Goal: Use online tool/utility: Utilize a website feature to perform a specific function

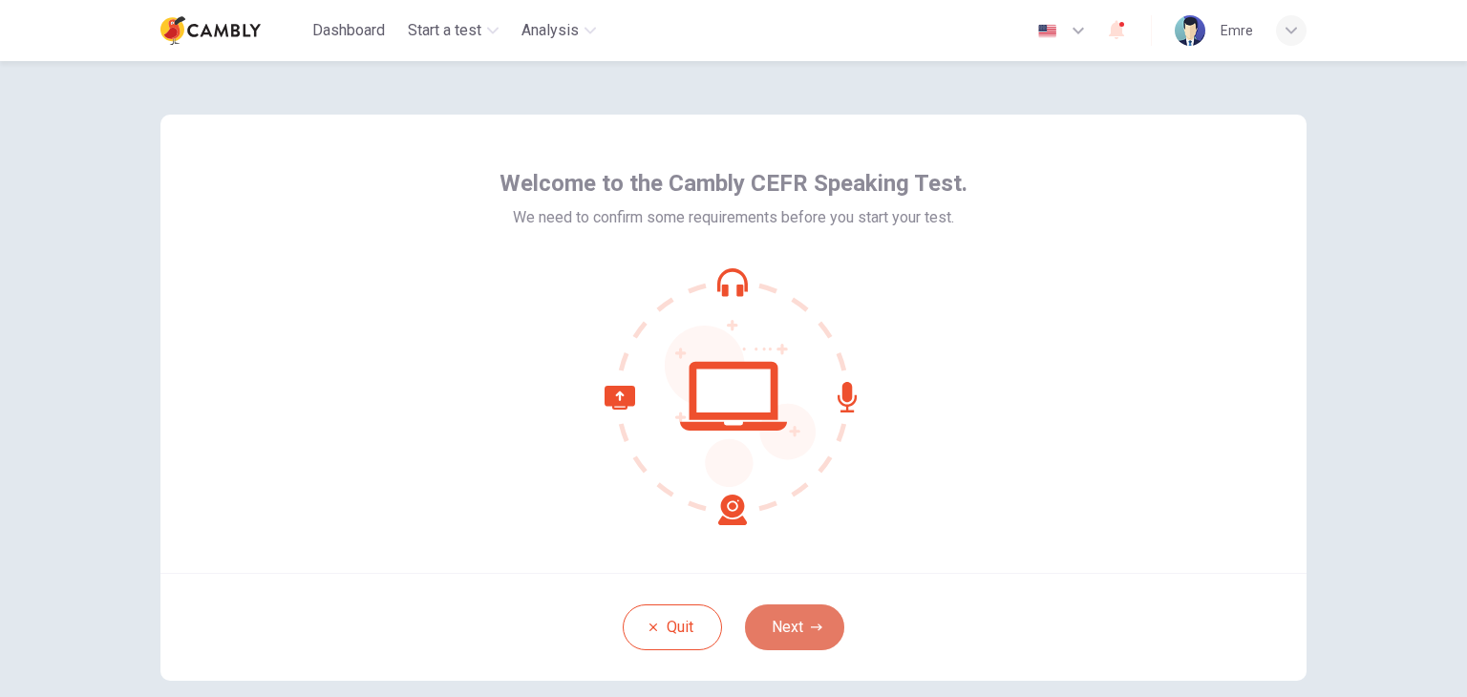
click at [779, 633] on button "Next" at bounding box center [794, 627] width 99 height 46
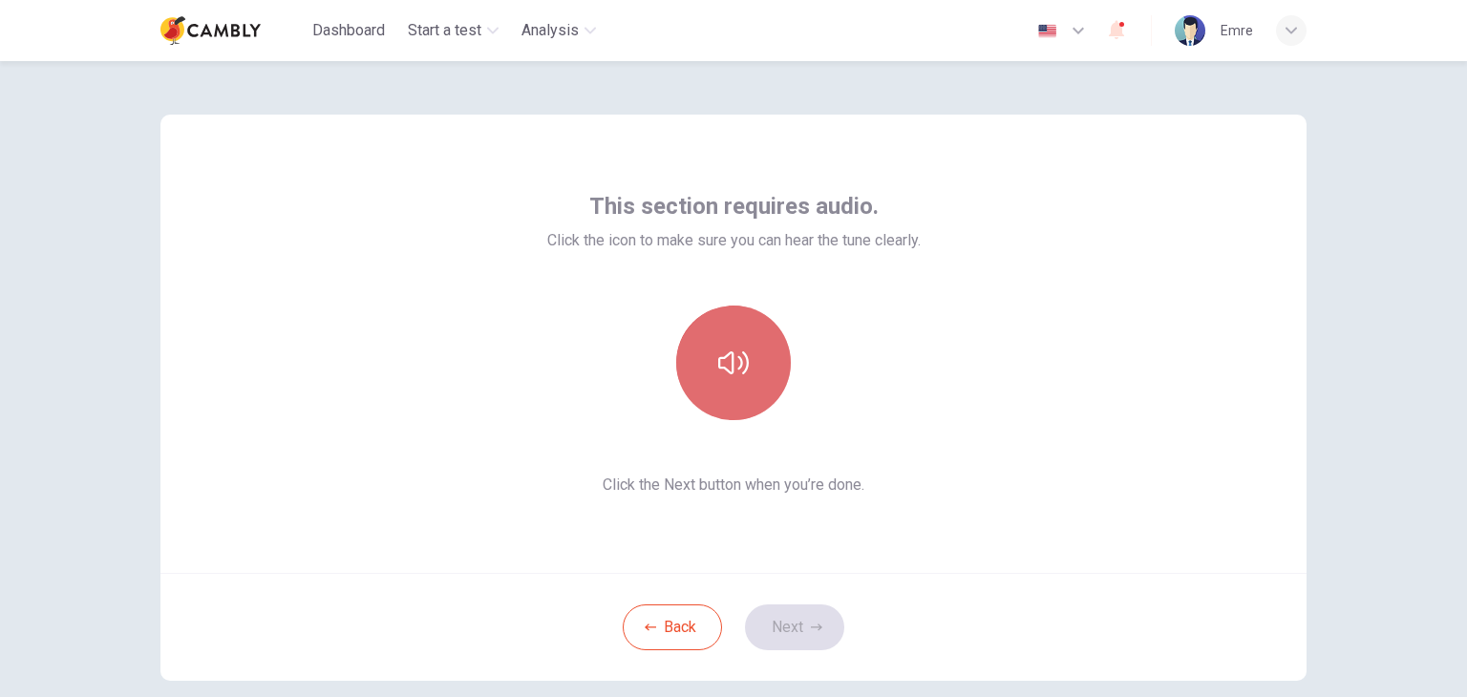
click at [729, 379] on button "button" at bounding box center [733, 363] width 115 height 115
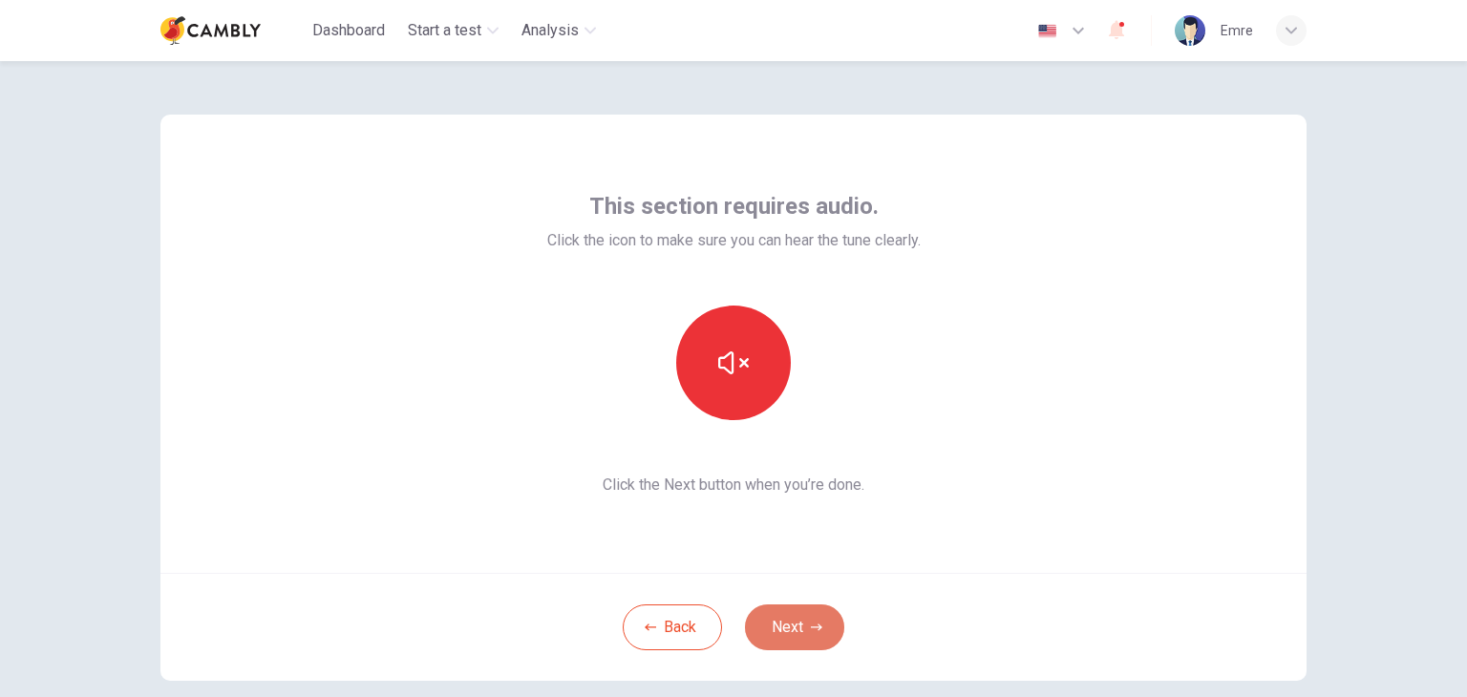
click at [794, 619] on button "Next" at bounding box center [794, 627] width 99 height 46
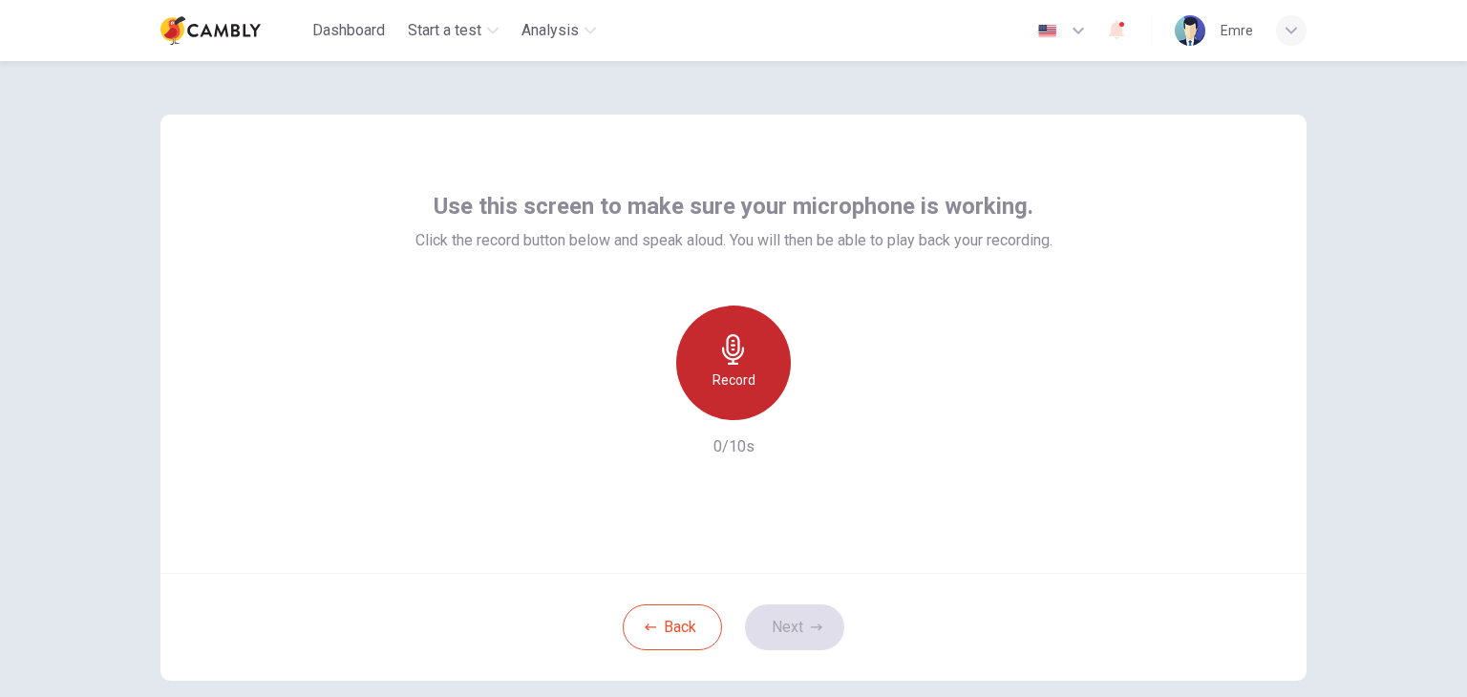
click at [726, 356] on icon "button" at bounding box center [733, 349] width 31 height 31
click at [741, 334] on icon "button" at bounding box center [733, 349] width 31 height 31
click at [745, 361] on div "Record" at bounding box center [733, 363] width 115 height 115
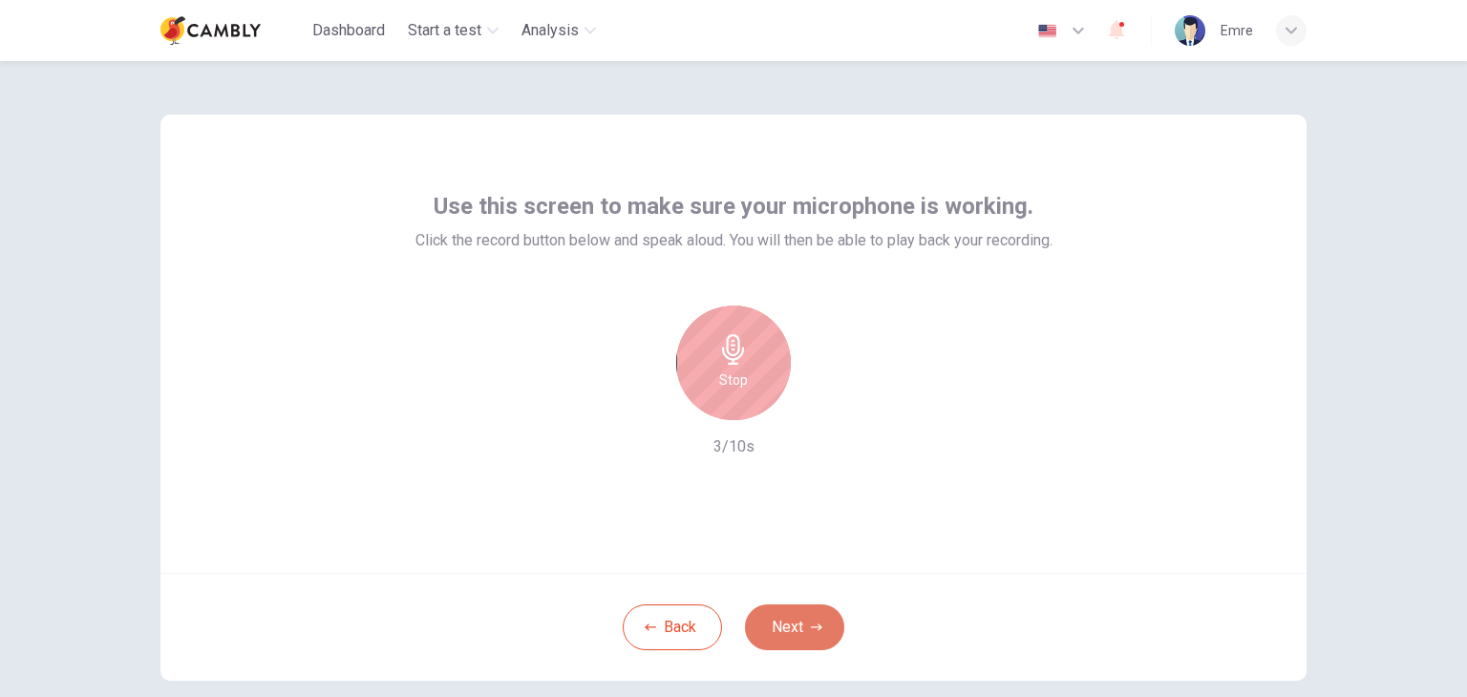
click at [796, 622] on button "Next" at bounding box center [794, 627] width 99 height 46
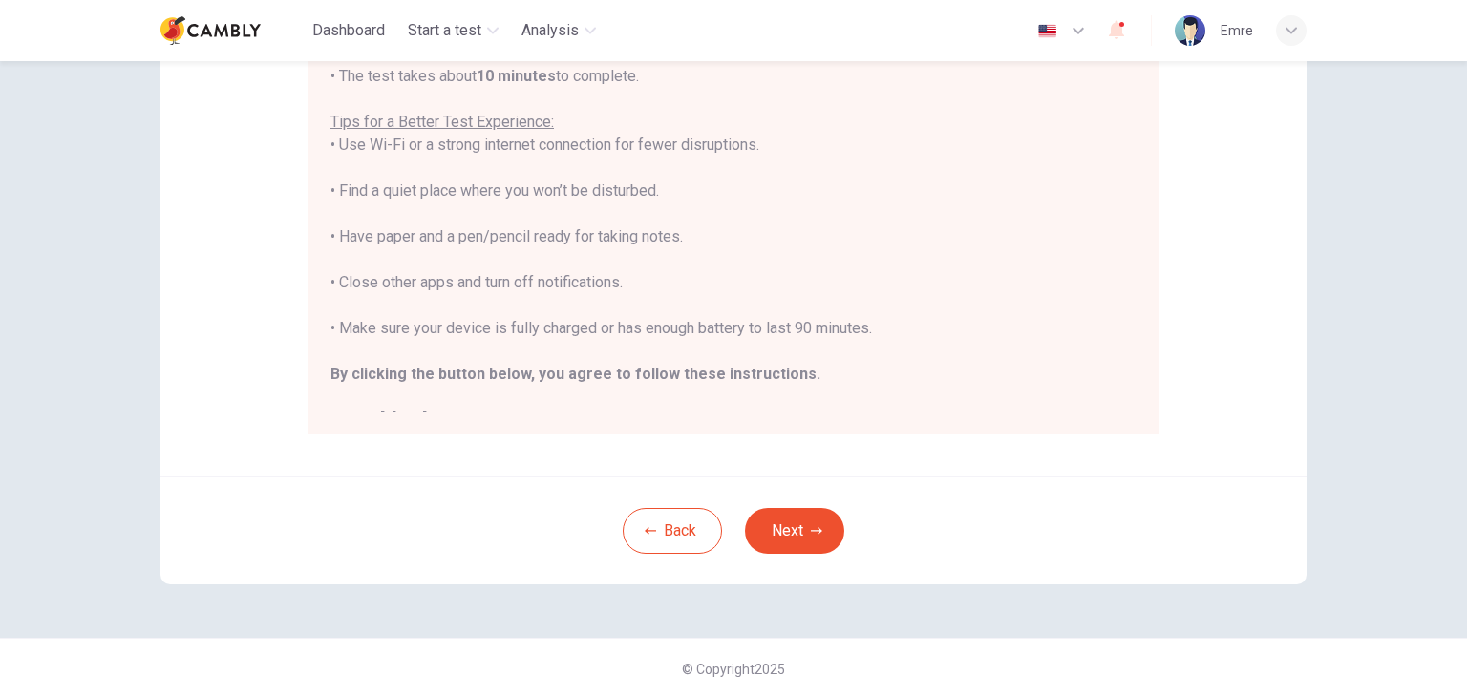
scroll to position [365, 0]
click at [798, 525] on button "Next" at bounding box center [794, 529] width 99 height 46
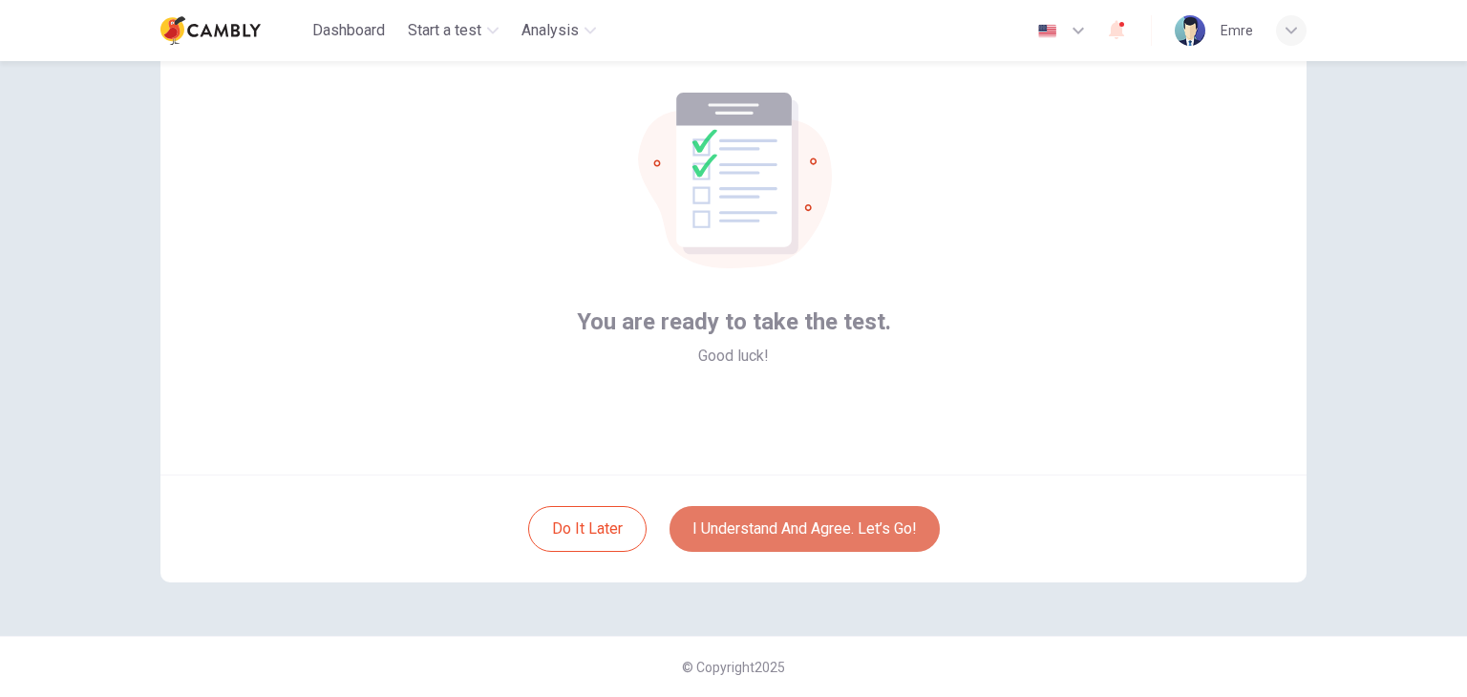
click at [798, 525] on button "I understand and agree. Let’s go!" at bounding box center [804, 529] width 270 height 46
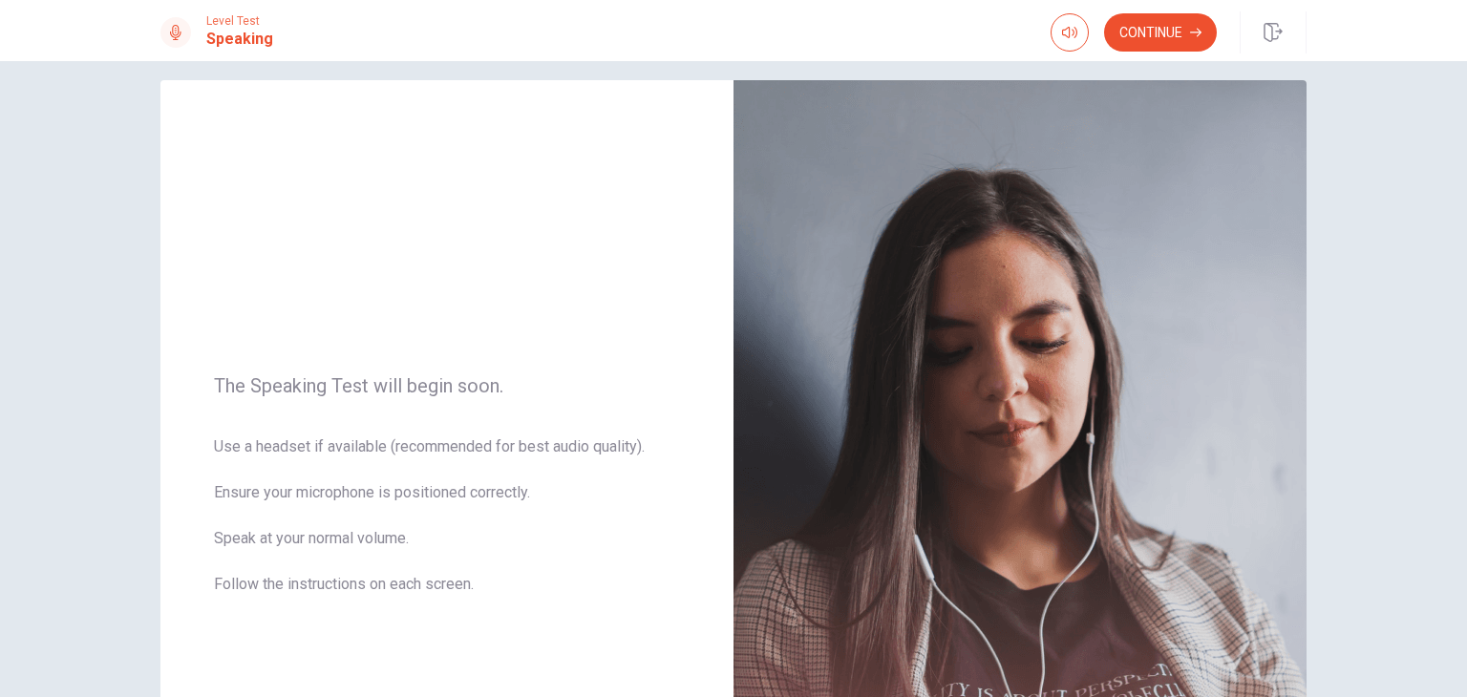
scroll to position [7, 0]
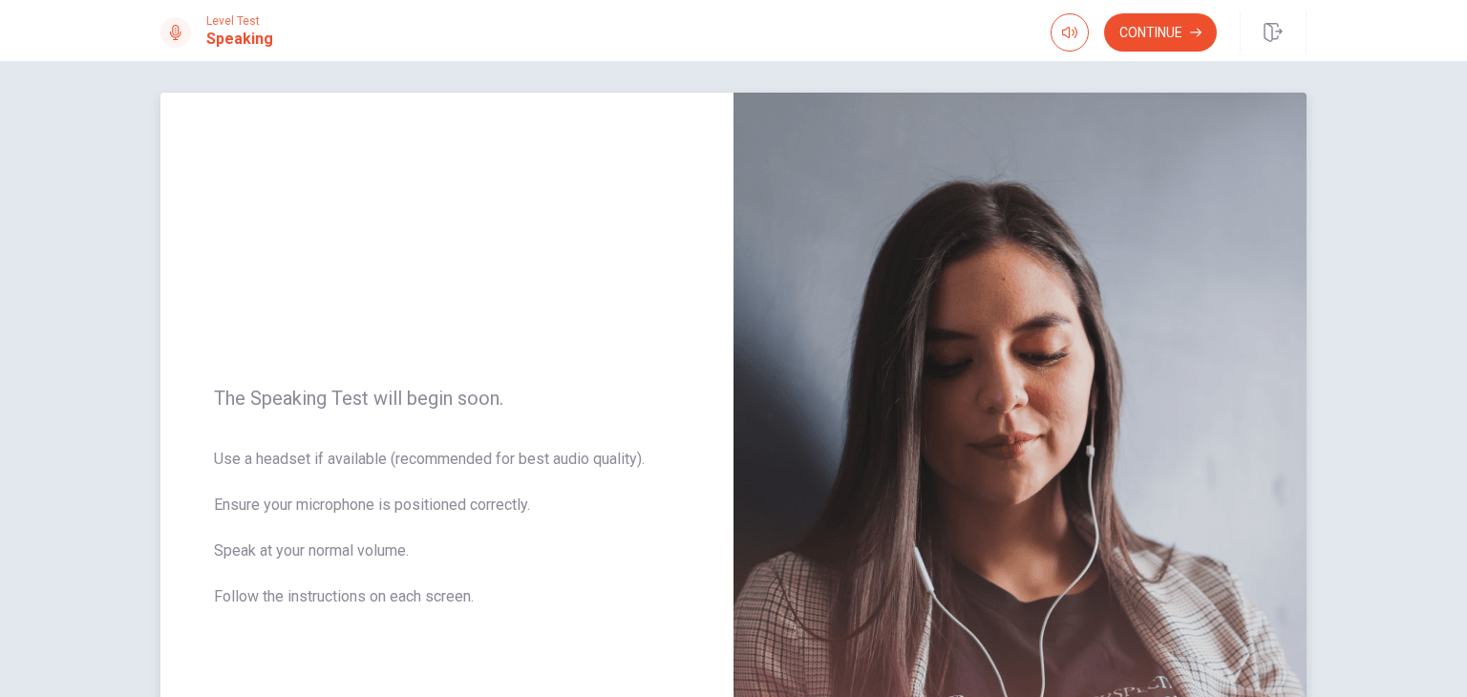
drag, startPoint x: 476, startPoint y: 599, endPoint x: 210, endPoint y: 464, distance: 298.5
click at [214, 464] on span "Use a headset if available (recommended for best audio quality). Ensure your mi…" at bounding box center [447, 539] width 466 height 183
drag, startPoint x: 210, startPoint y: 464, endPoint x: 468, endPoint y: 595, distance: 289.1
click at [468, 595] on span "Use a headset if available (recommended for best audio quality). Ensure your mi…" at bounding box center [447, 539] width 466 height 183
drag, startPoint x: 468, startPoint y: 595, endPoint x: 304, endPoint y: 589, distance: 164.3
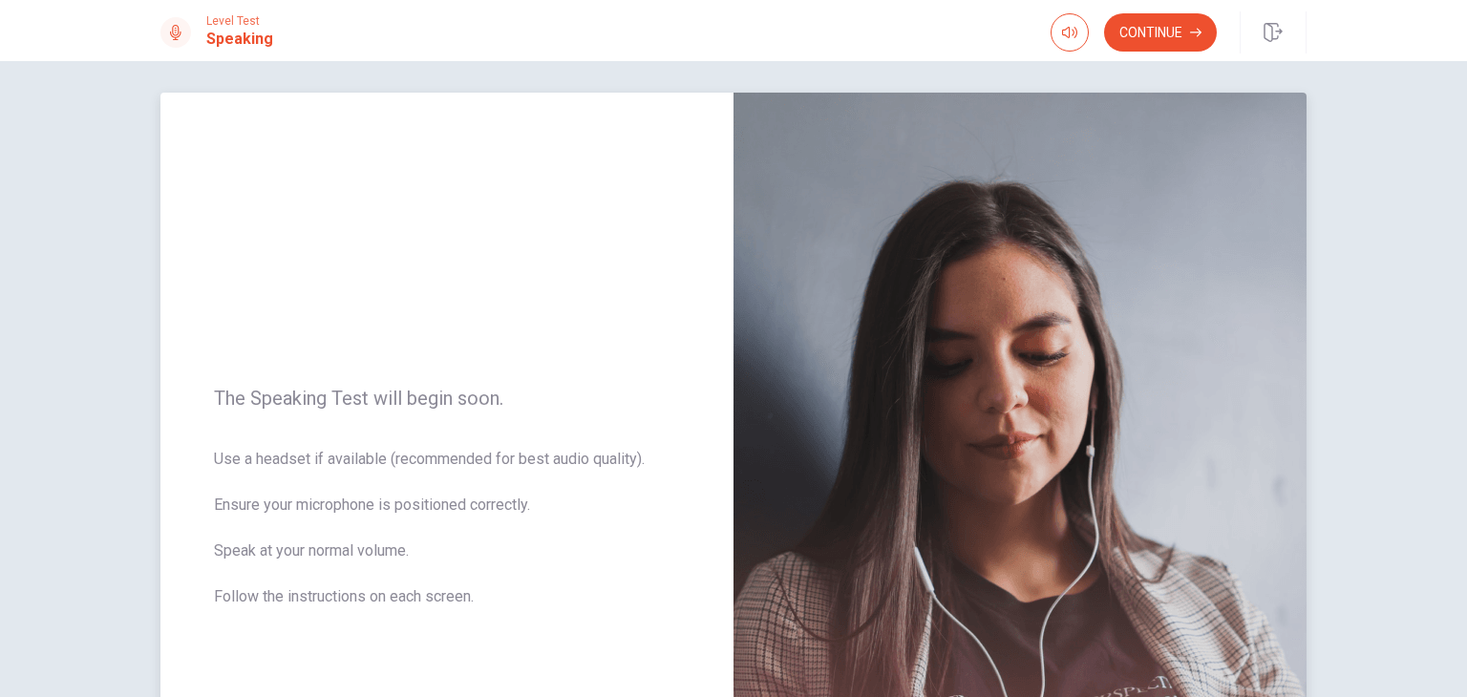
click at [304, 589] on span "Use a headset if available (recommended for best audio quality). Ensure your mi…" at bounding box center [447, 539] width 466 height 183
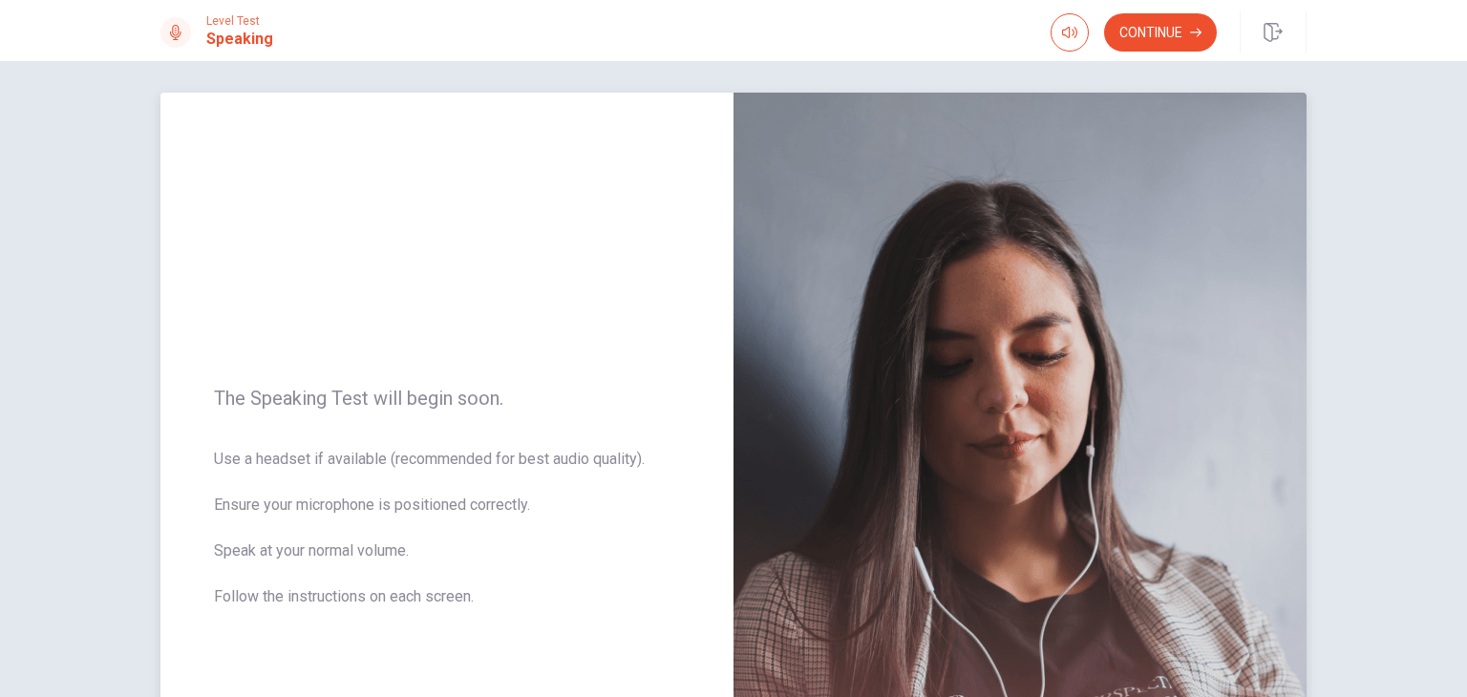
click at [341, 598] on span "Use a headset if available (recommended for best audio quality). Ensure your mi…" at bounding box center [447, 539] width 466 height 183
click at [1171, 36] on button "Continue" at bounding box center [1160, 32] width 113 height 38
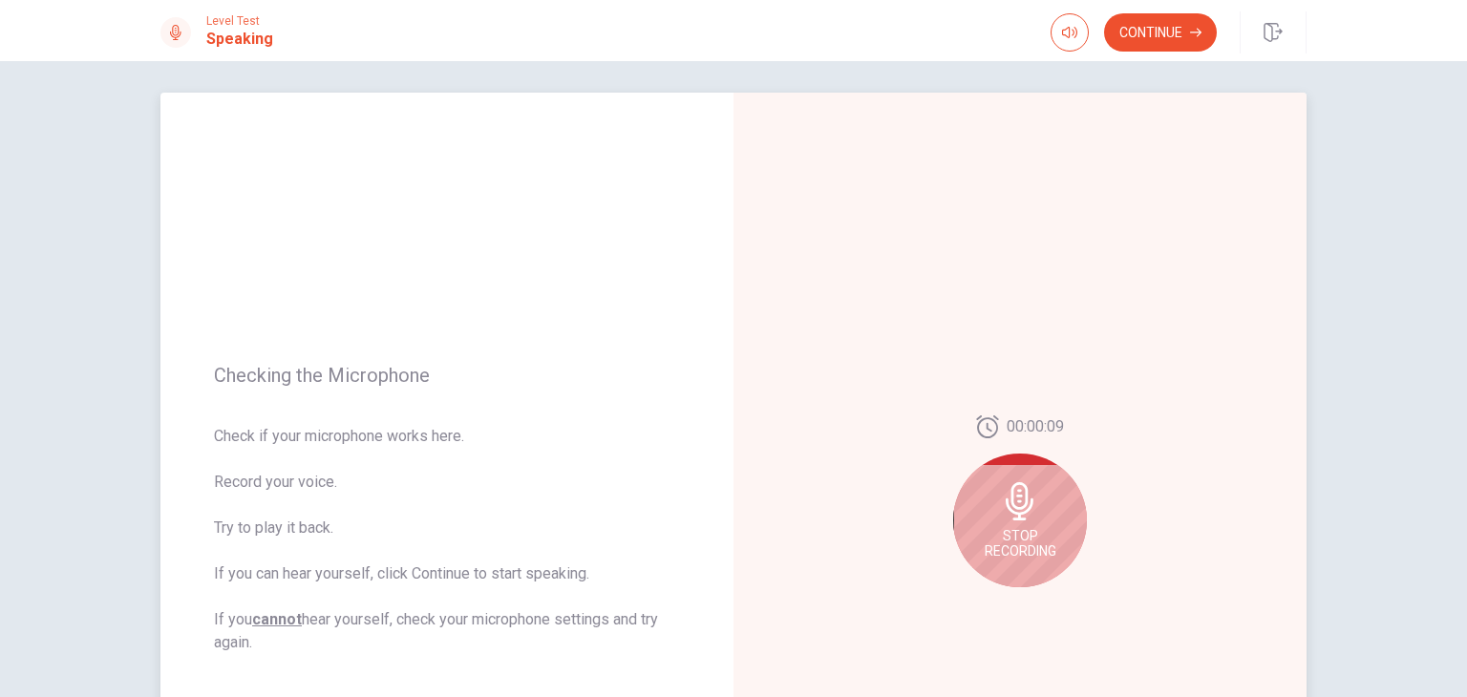
click at [1023, 515] on icon at bounding box center [1020, 501] width 38 height 38
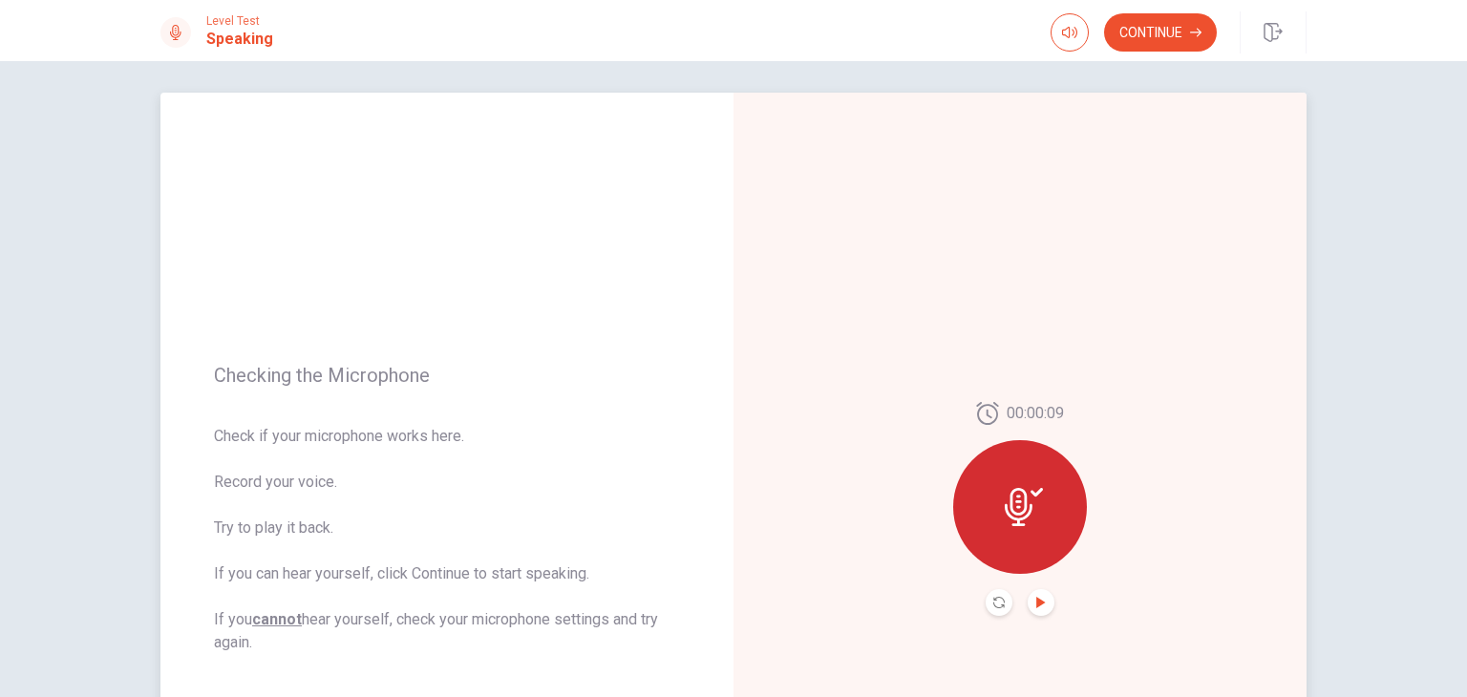
click at [1036, 601] on icon "Play Audio" at bounding box center [1040, 602] width 9 height 11
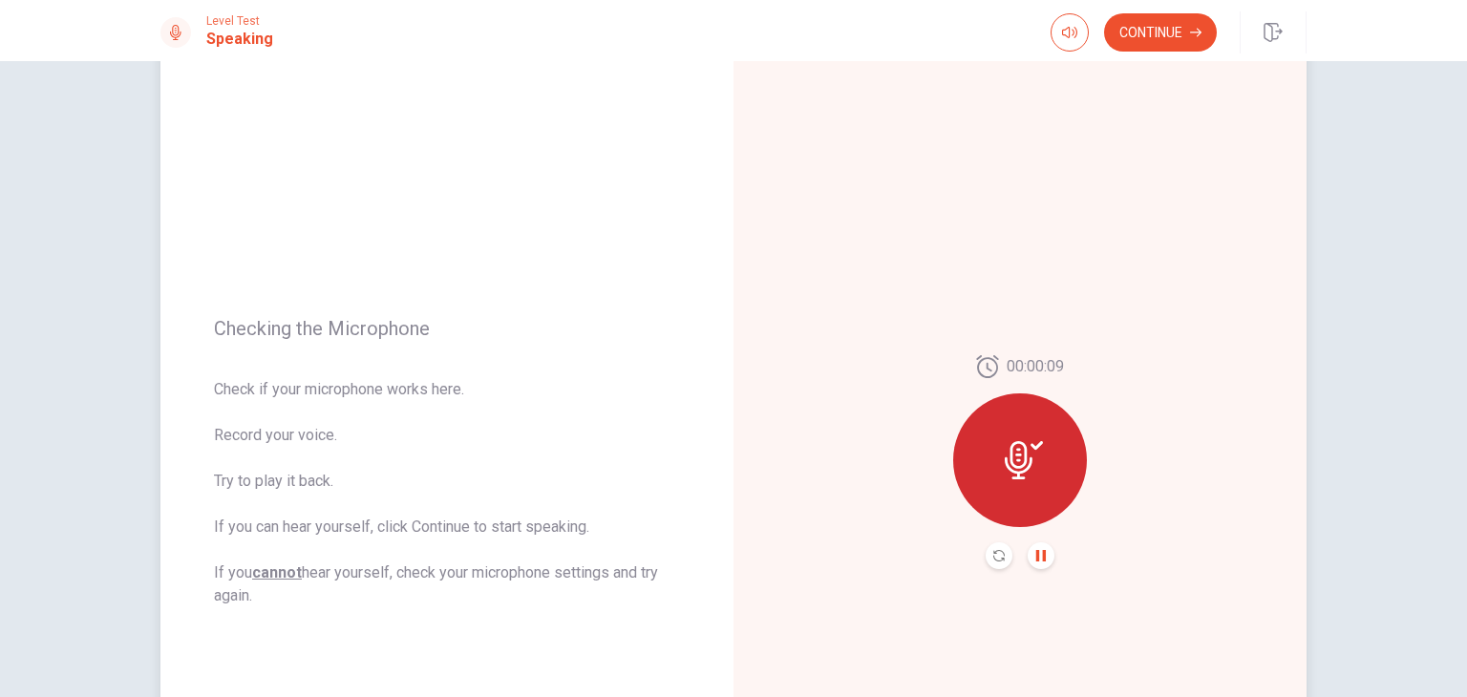
scroll to position [34, 0]
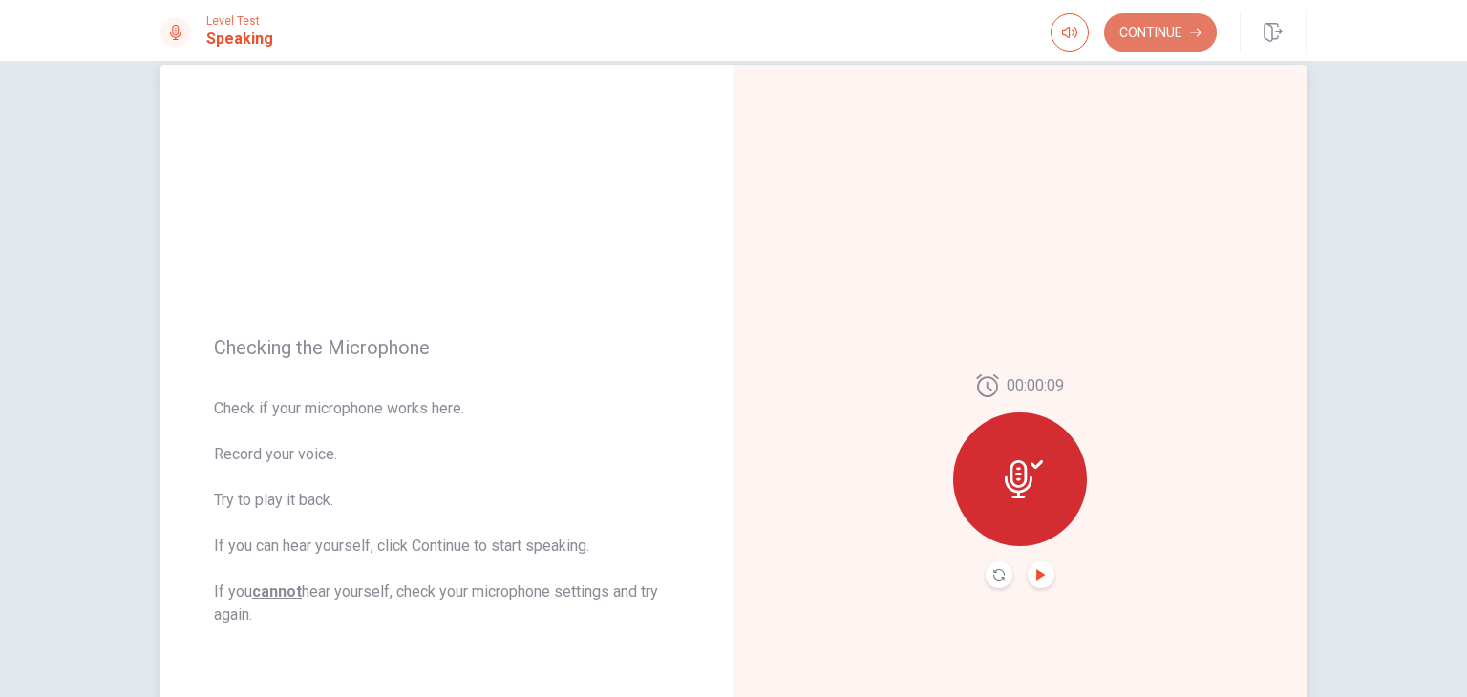
click at [1178, 32] on button "Continue" at bounding box center [1160, 32] width 113 height 38
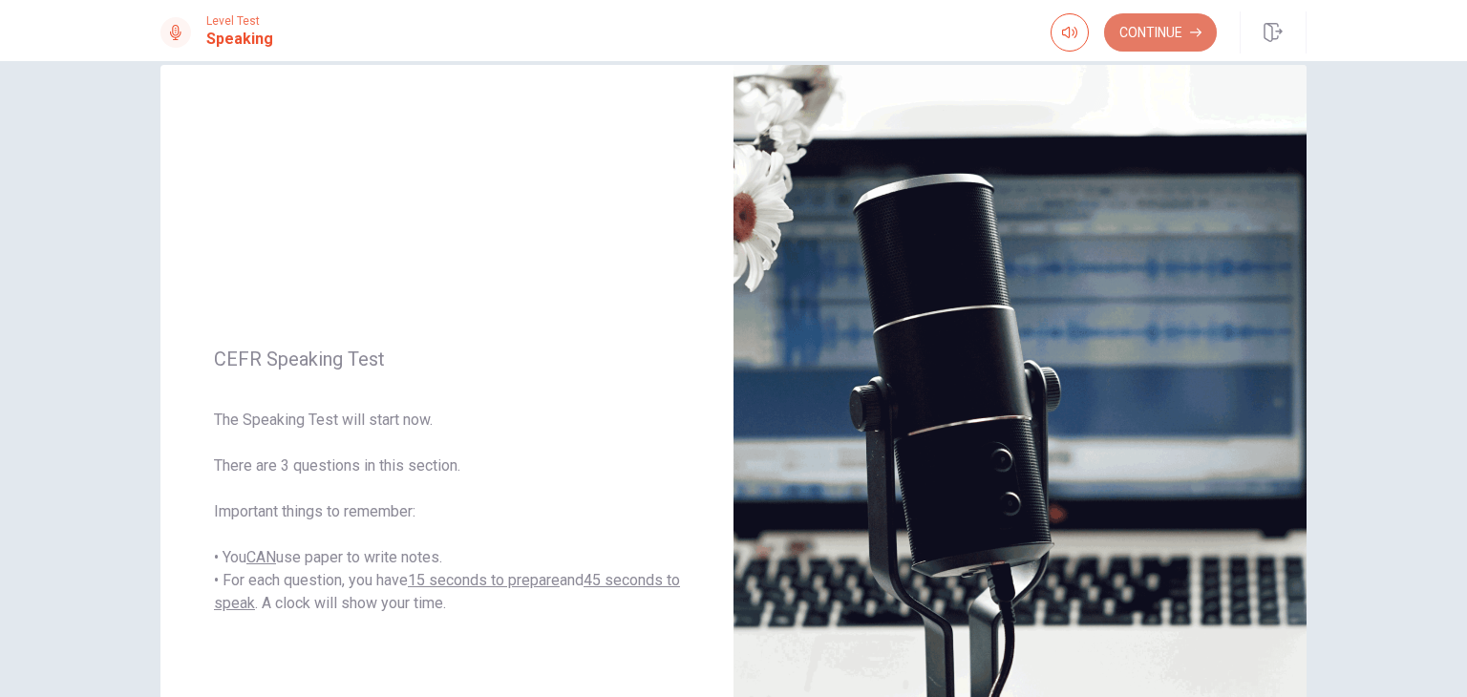
click at [1175, 32] on button "Continue" at bounding box center [1160, 32] width 113 height 38
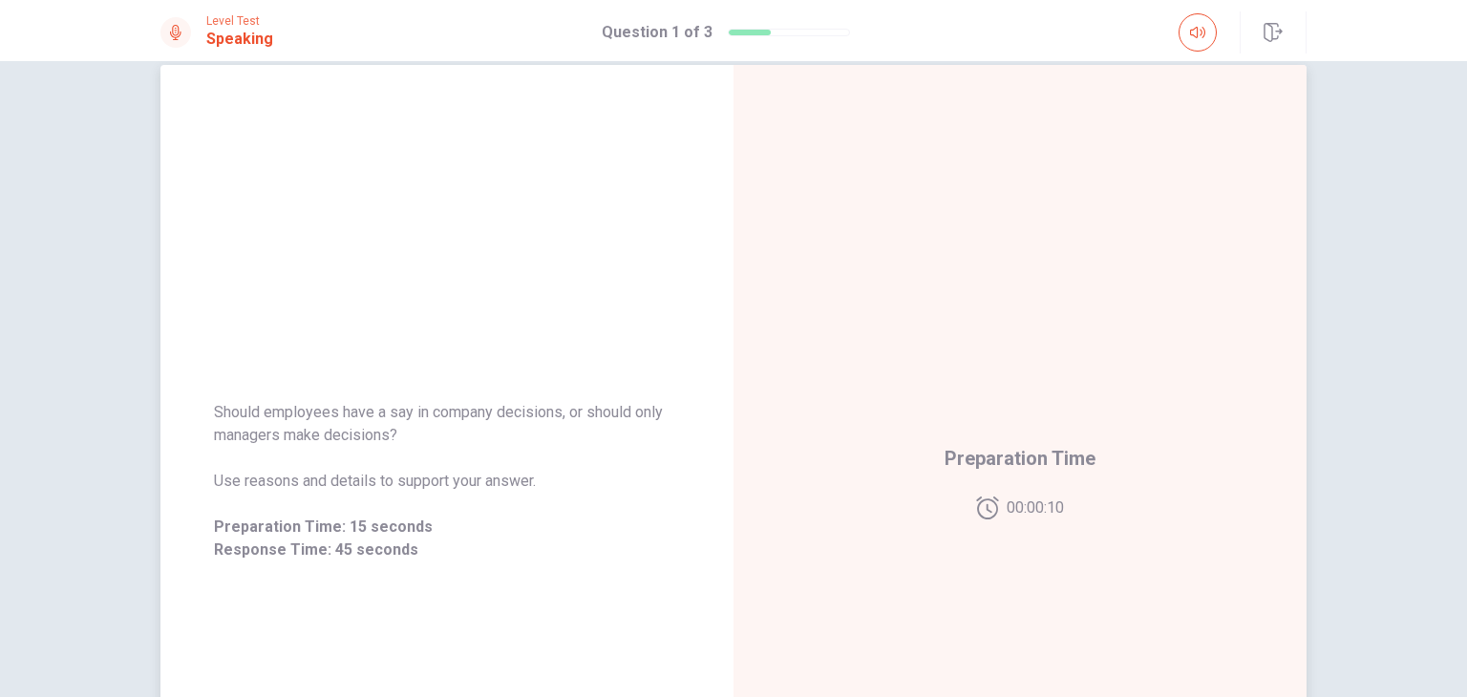
click at [1028, 496] on span "00:00:10" at bounding box center [1034, 507] width 57 height 23
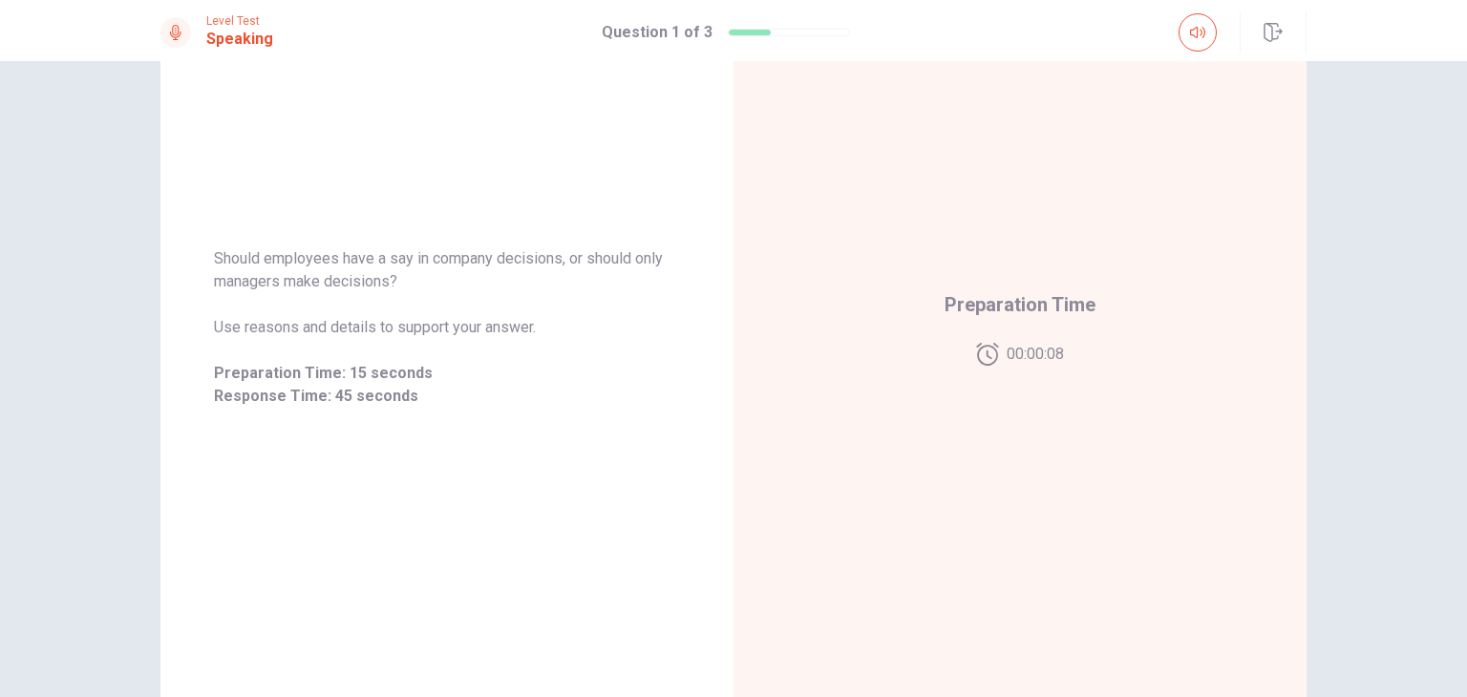
scroll to position [186, 0]
click at [1134, 307] on div "Preparation Time 00:00:04" at bounding box center [1019, 329] width 573 height 833
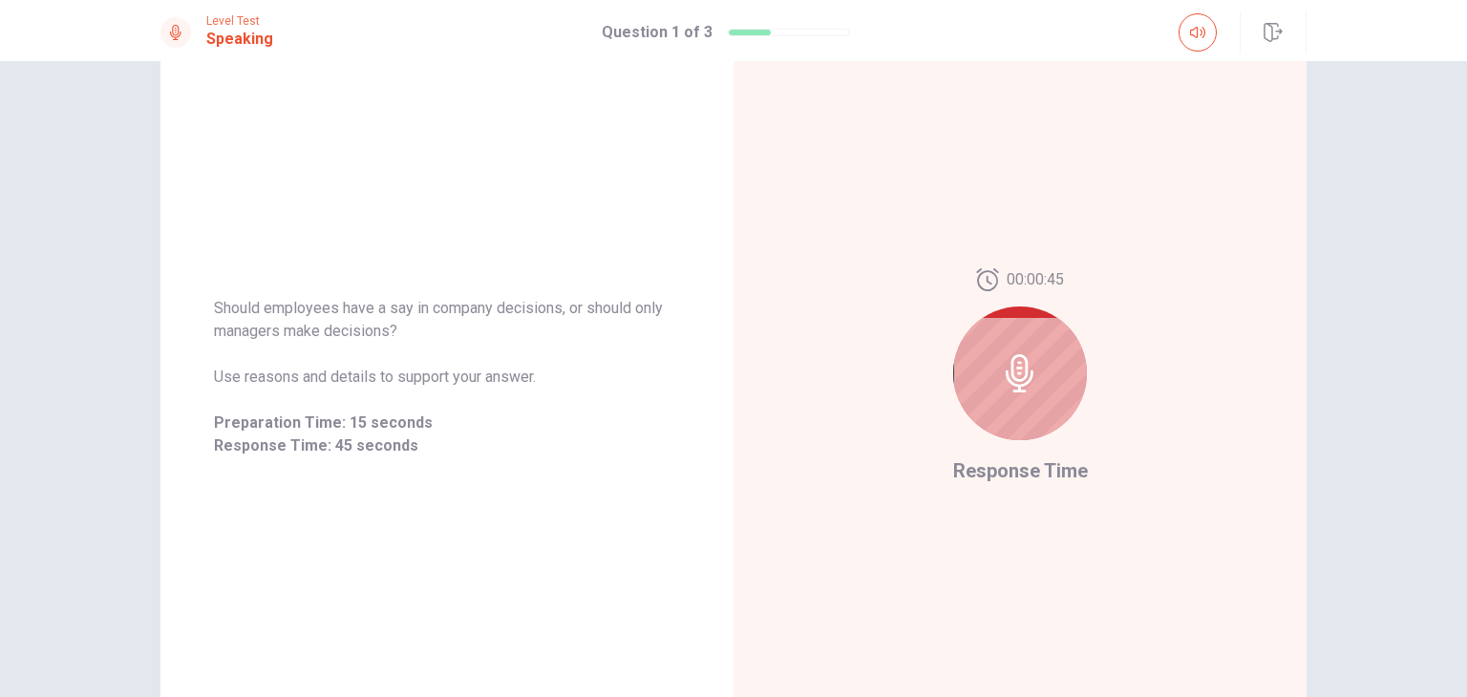
scroll to position [133, 0]
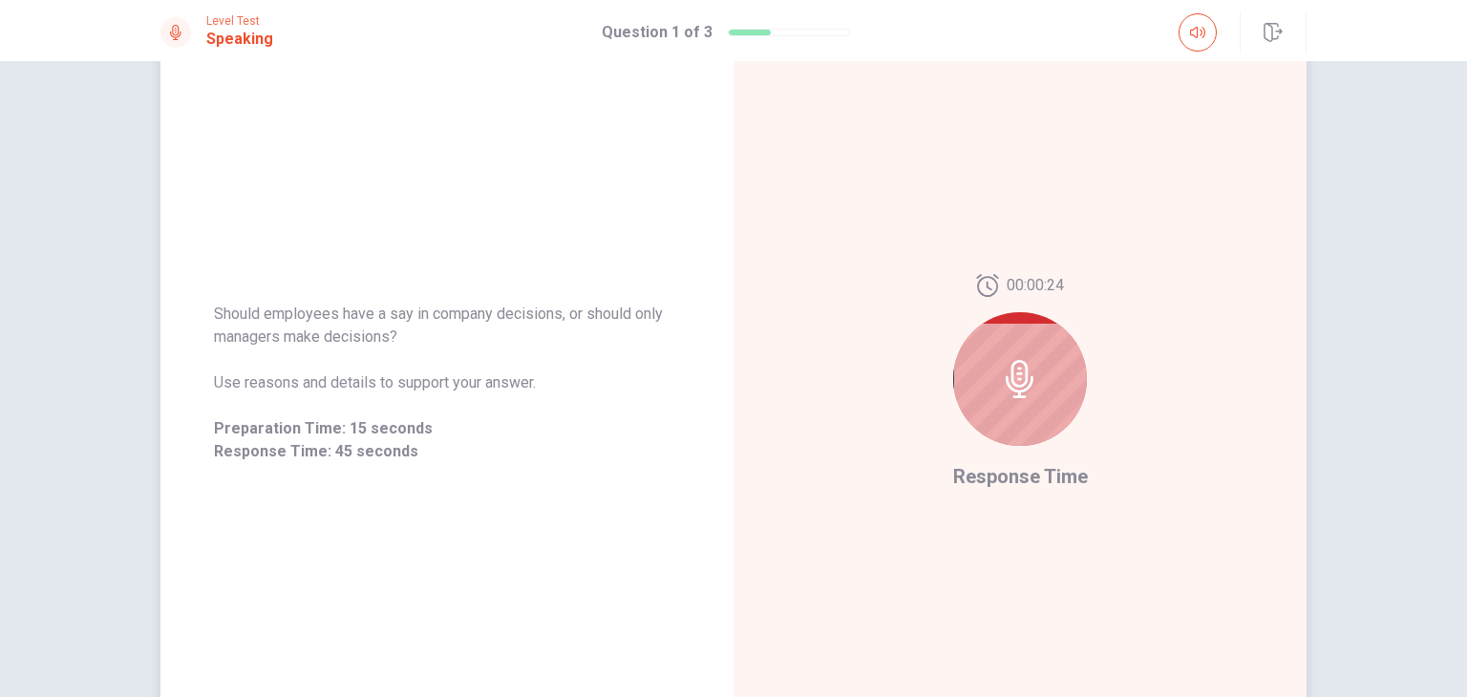
click at [1047, 405] on div at bounding box center [1020, 379] width 134 height 134
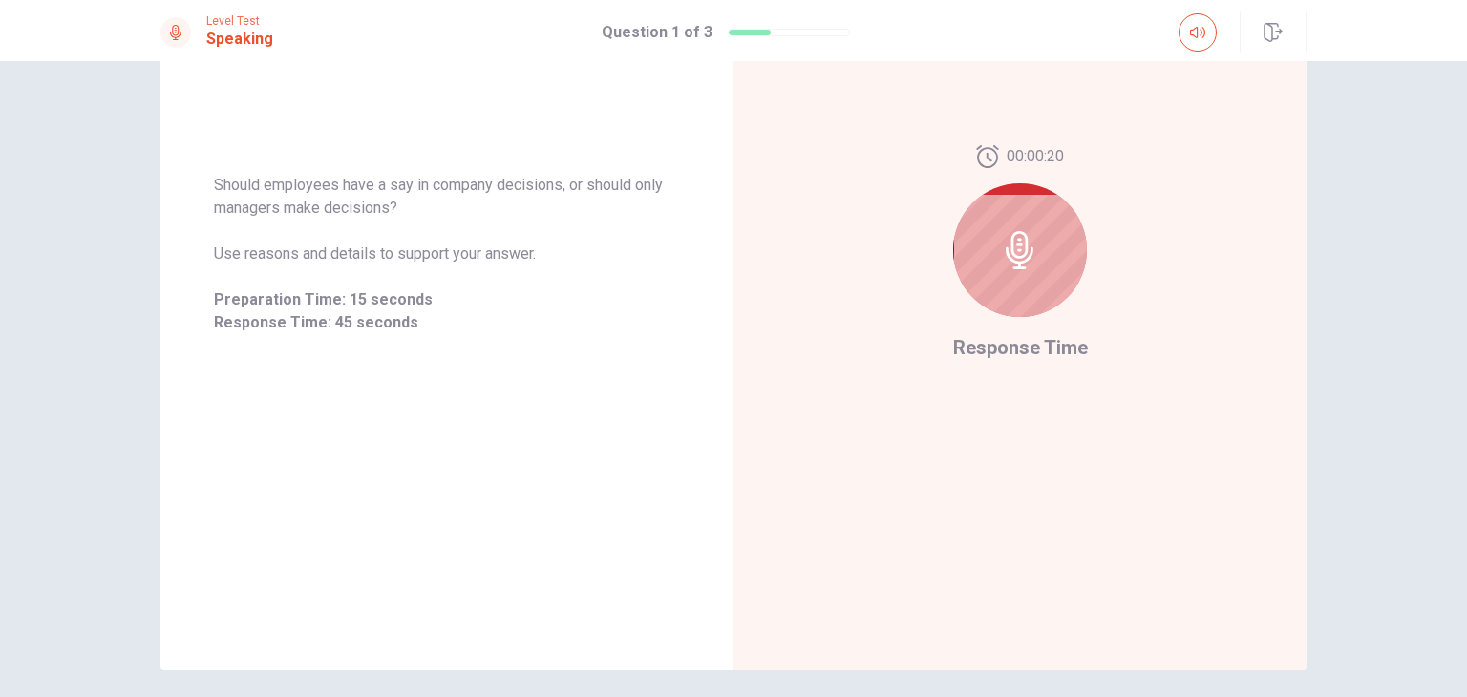
scroll to position [256, 0]
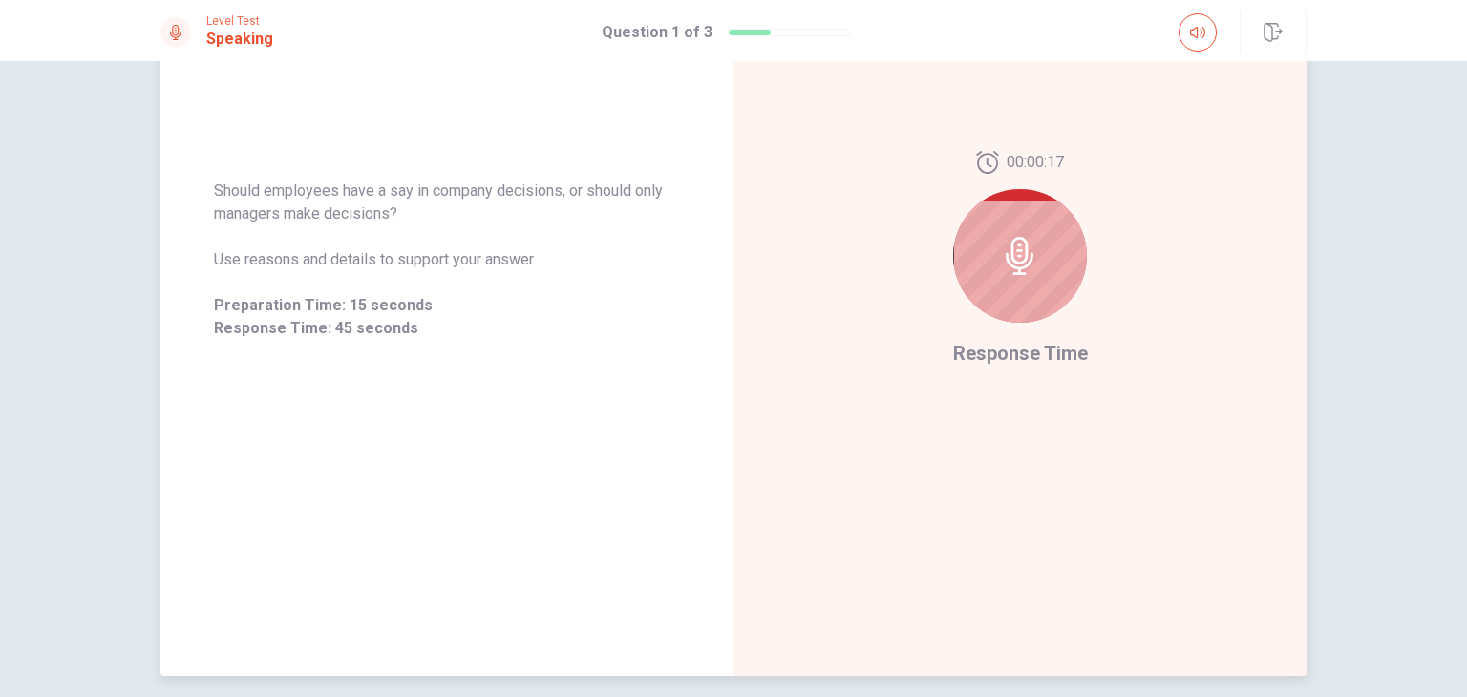
drag, startPoint x: 212, startPoint y: 192, endPoint x: 682, endPoint y: 285, distance: 479.0
click at [682, 285] on div "Should employees have a say in company decisions, or should only managers make …" at bounding box center [446, 260] width 573 height 206
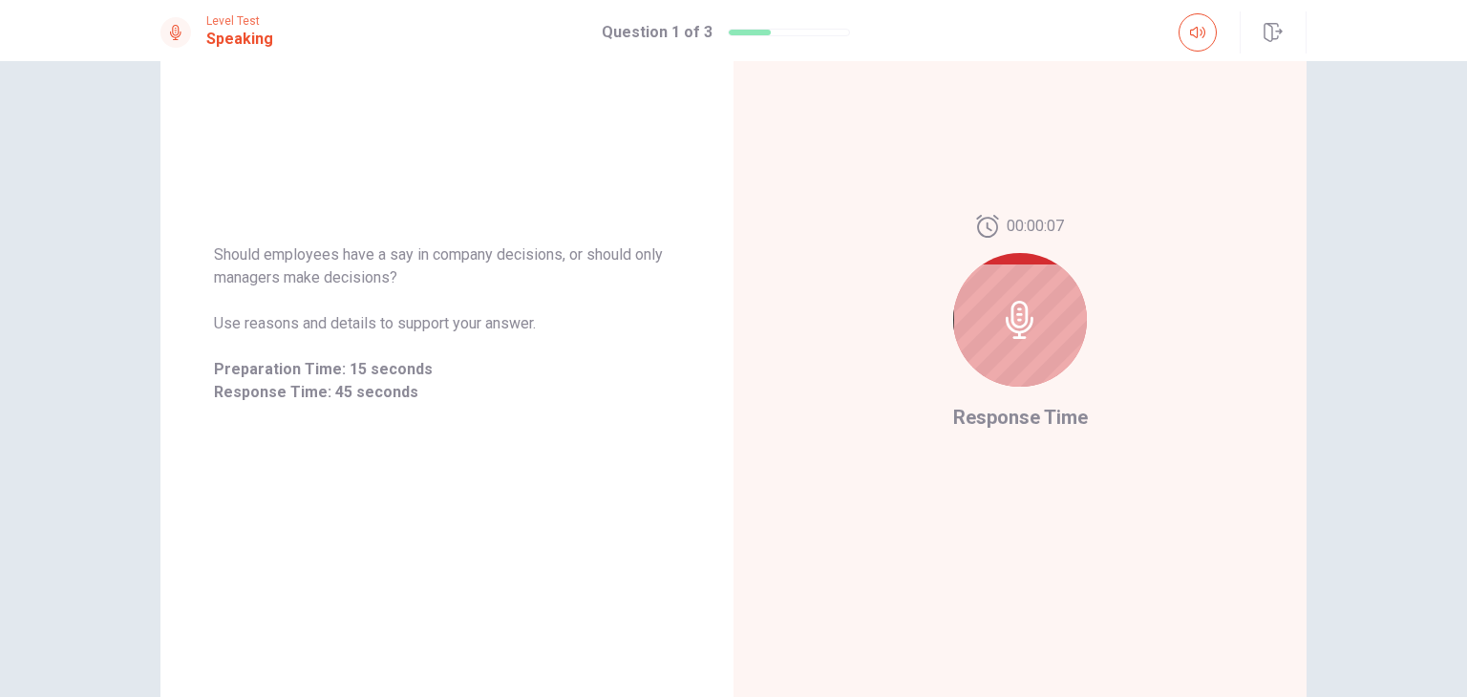
scroll to position [185, 0]
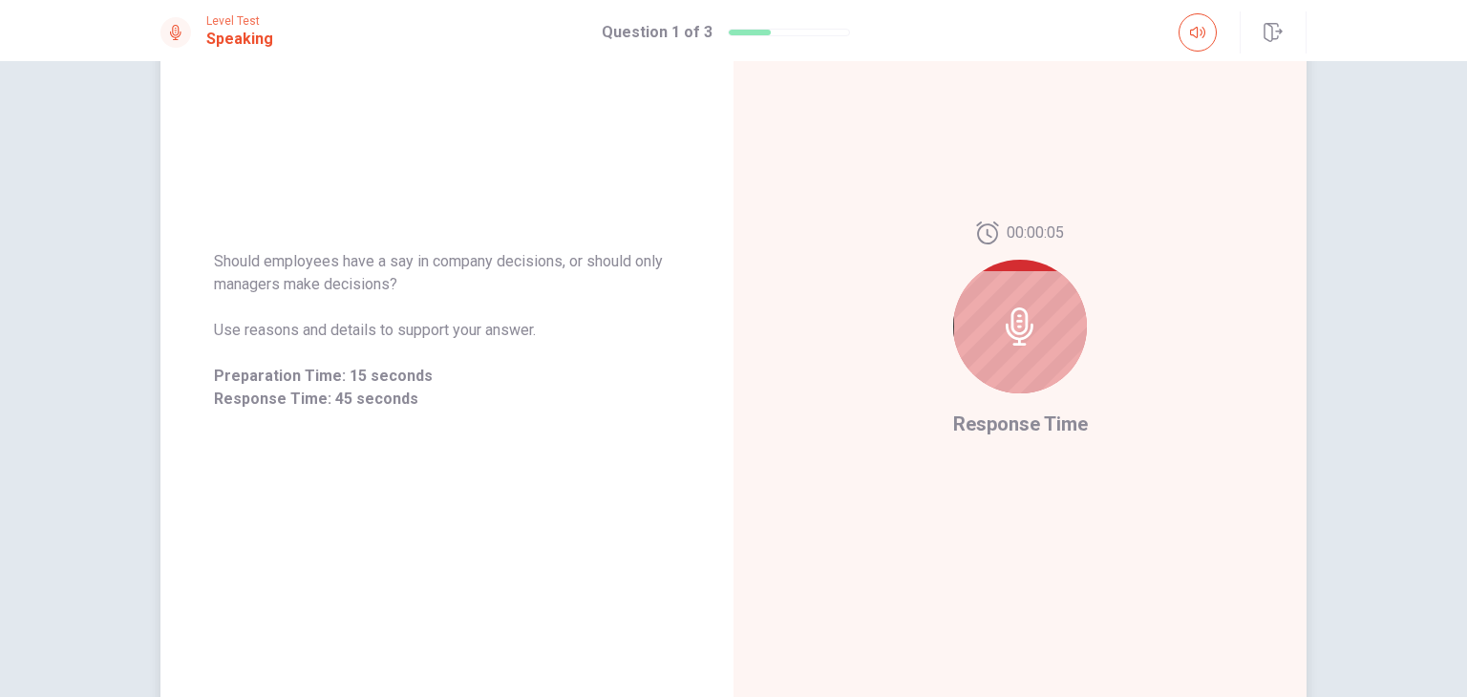
click at [1025, 348] on div at bounding box center [1020, 327] width 134 height 134
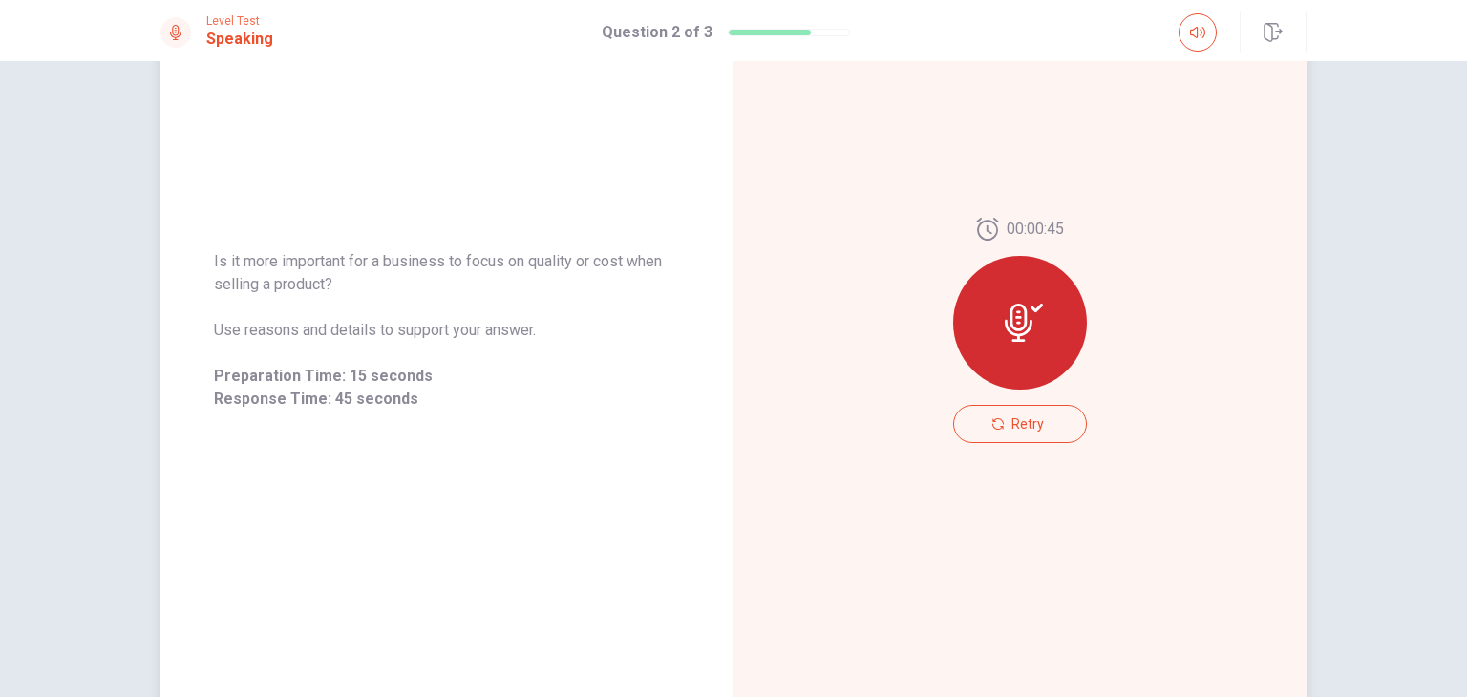
click at [284, 287] on span "Is it more important for a business to focus on quality or cost when selling a …" at bounding box center [447, 273] width 466 height 46
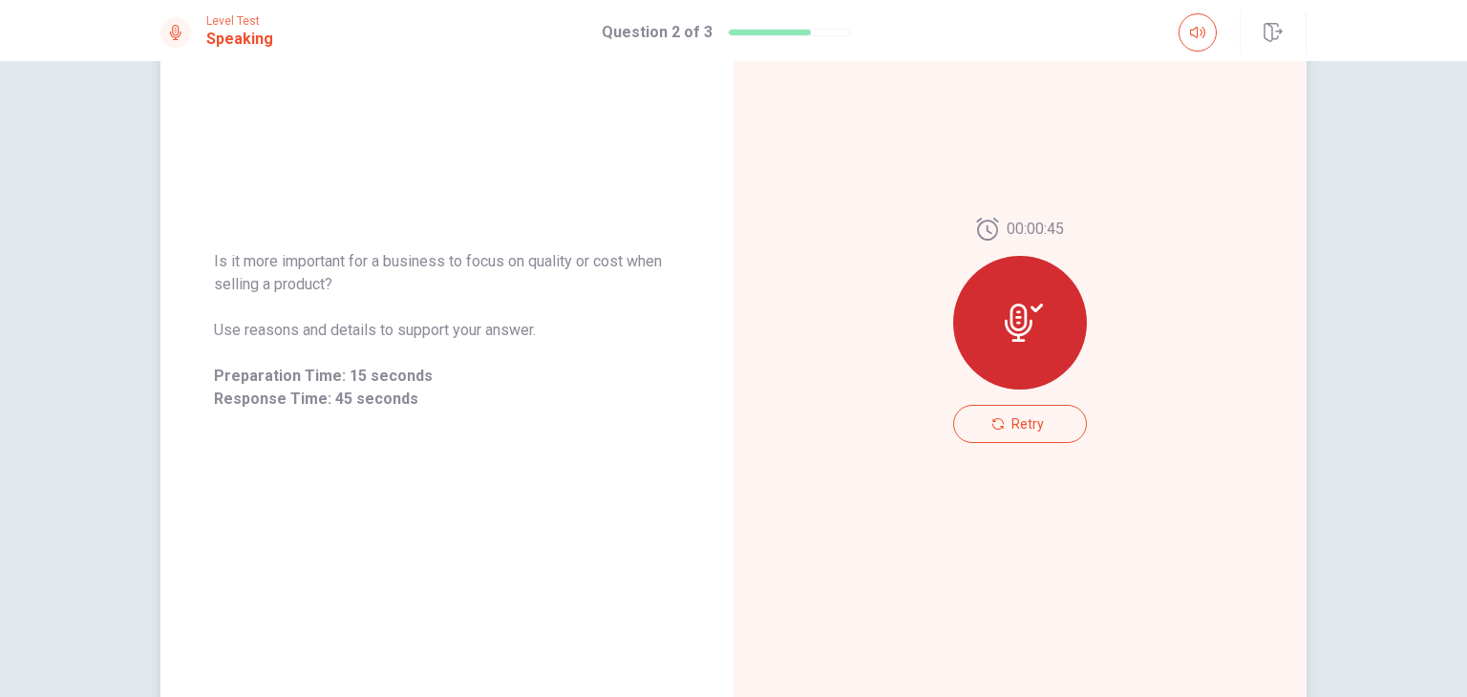
drag, startPoint x: 209, startPoint y: 261, endPoint x: 355, endPoint y: 291, distance: 149.2
click at [355, 291] on span "Is it more important for a business to focus on quality or cost when selling a …" at bounding box center [447, 273] width 466 height 46
click at [992, 427] on icon "button" at bounding box center [997, 423] width 11 height 11
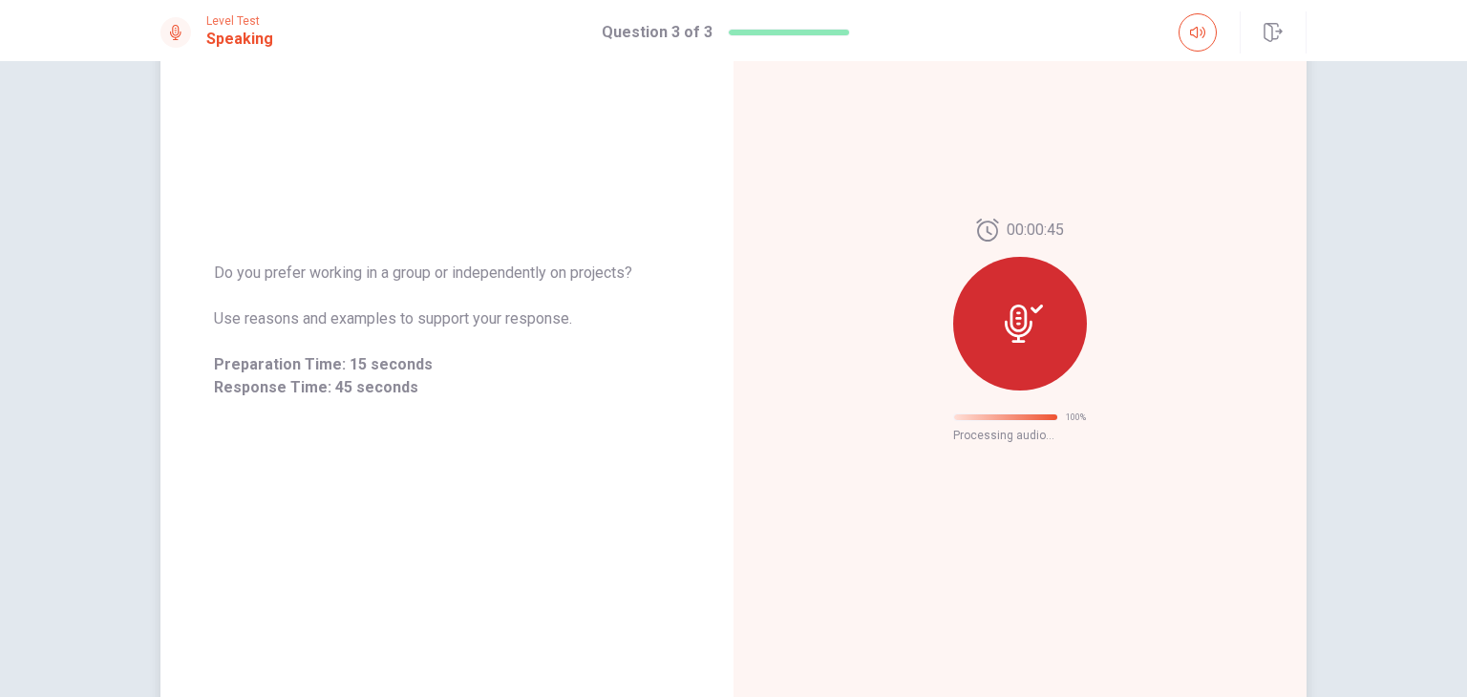
scroll to position [0, 0]
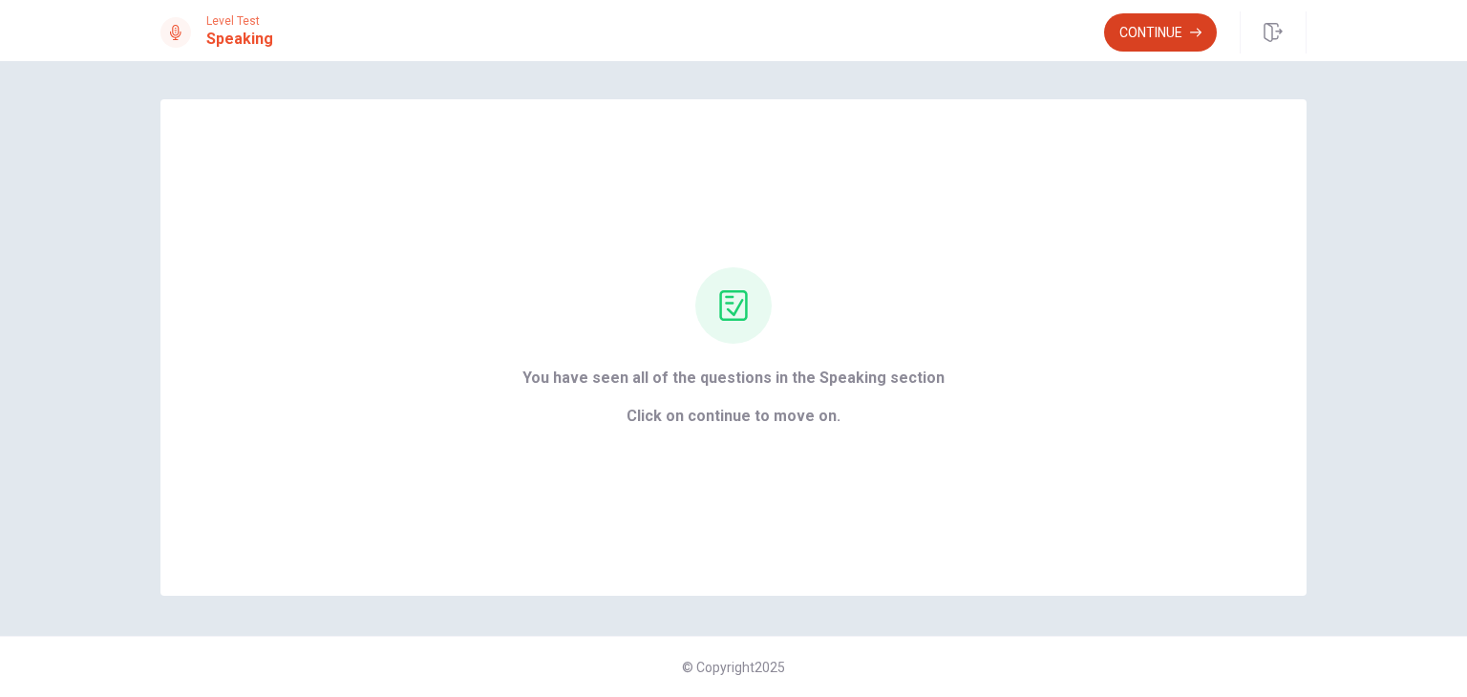
click at [1167, 35] on button "Continue" at bounding box center [1160, 32] width 113 height 38
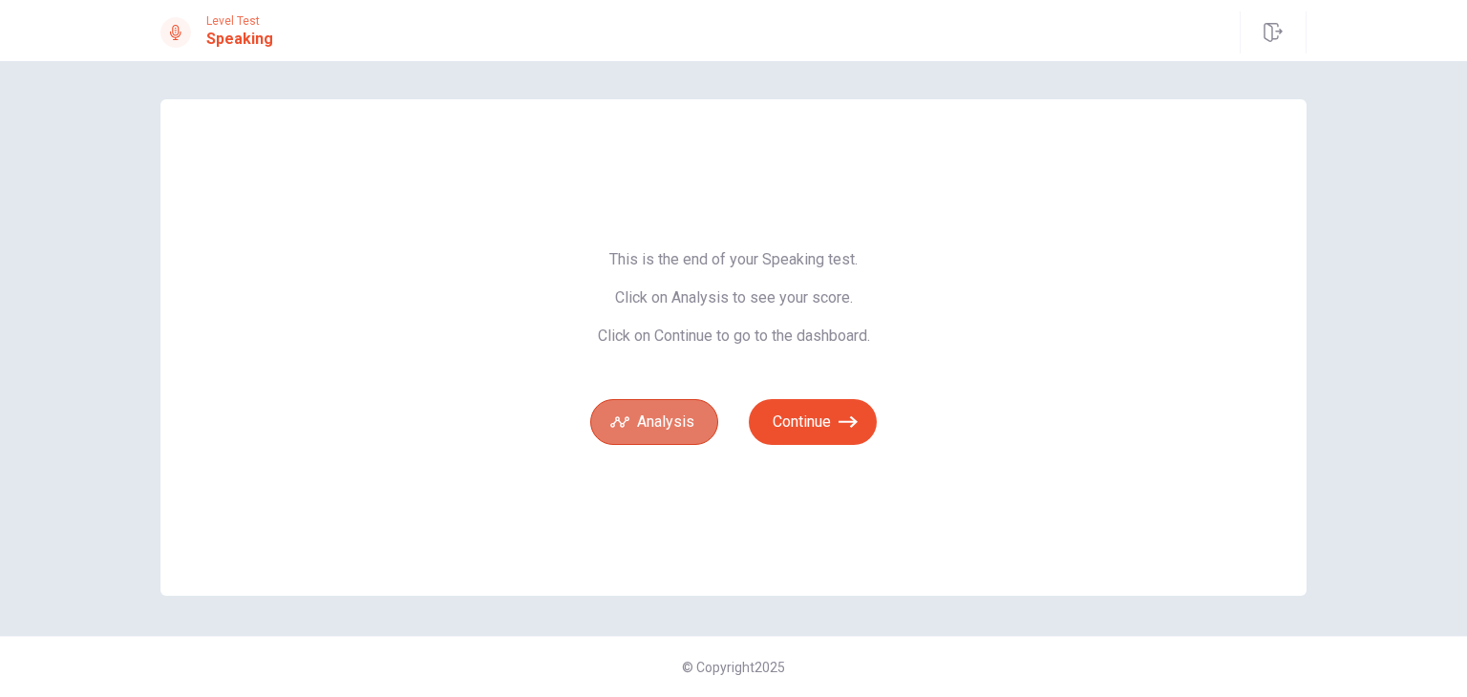
click at [668, 438] on button "Analysis" at bounding box center [654, 422] width 128 height 46
